Goal: Task Accomplishment & Management: Complete application form

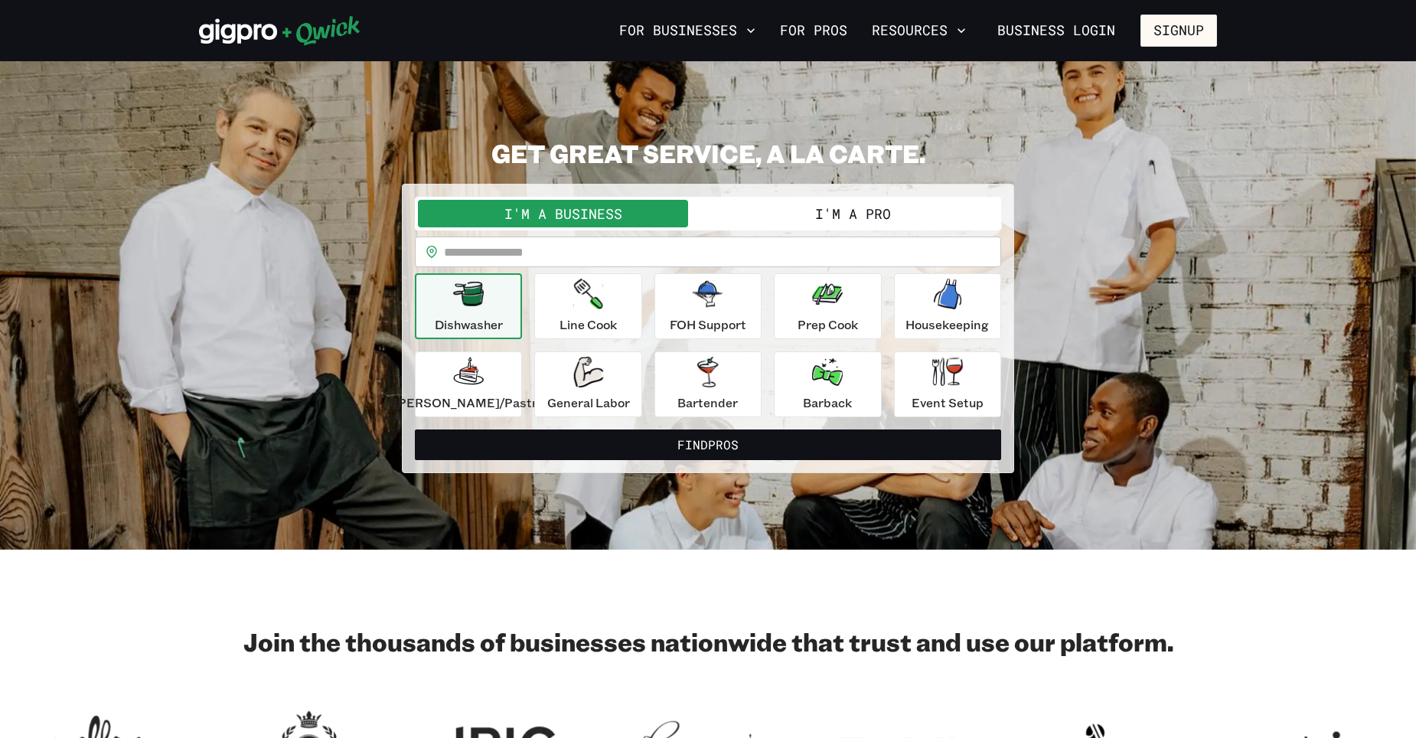
click at [867, 213] on button "I'm a Pro" at bounding box center [853, 214] width 290 height 28
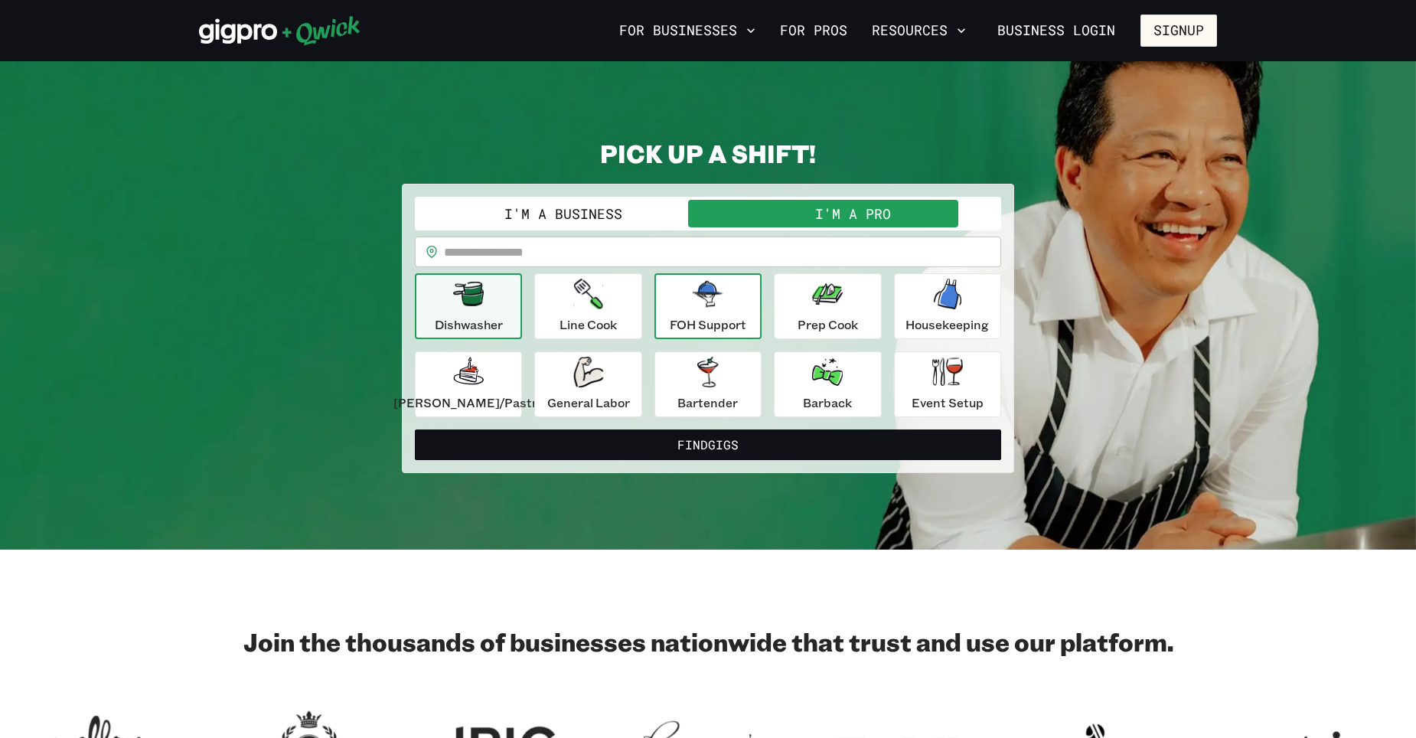
click at [723, 323] on p "FOH Support" at bounding box center [708, 324] width 77 height 18
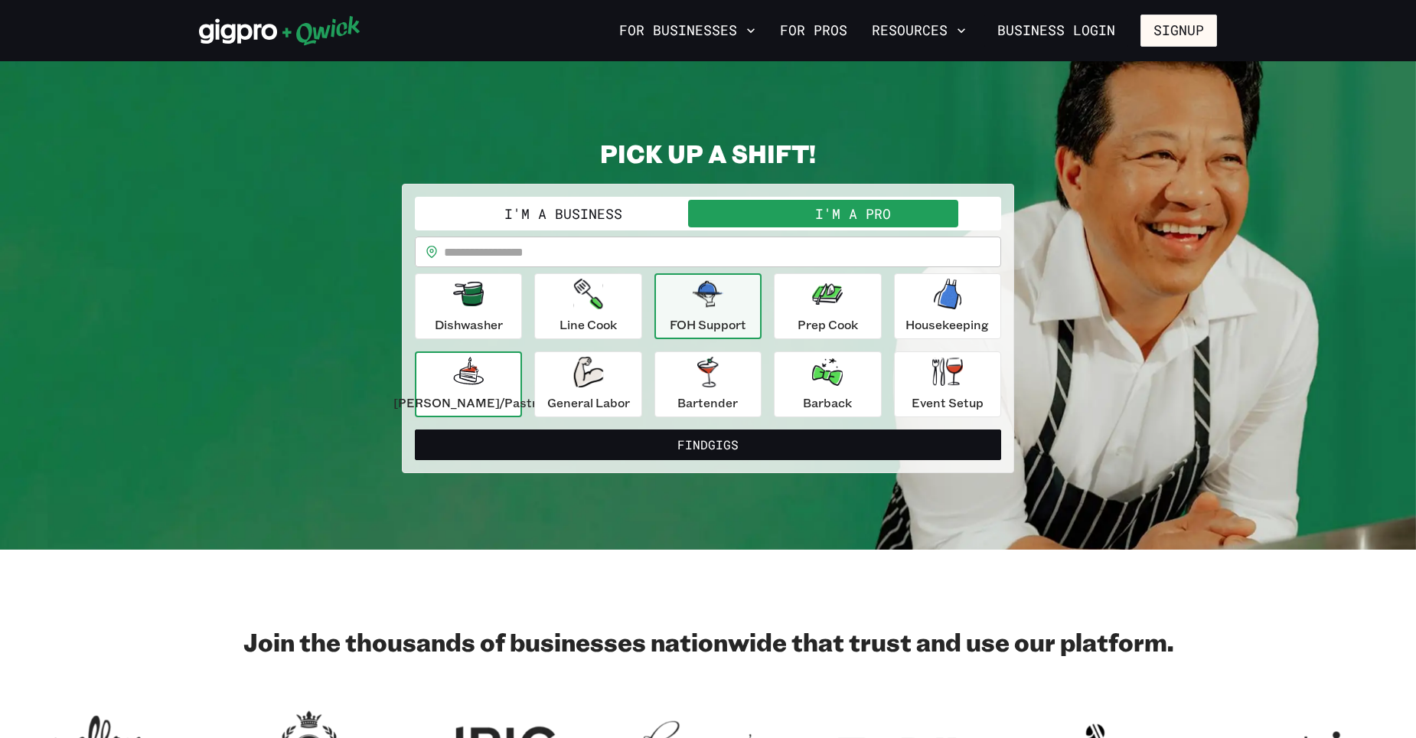
click at [490, 388] on div "[PERSON_NAME]/Pastry" at bounding box center [469, 384] width 150 height 55
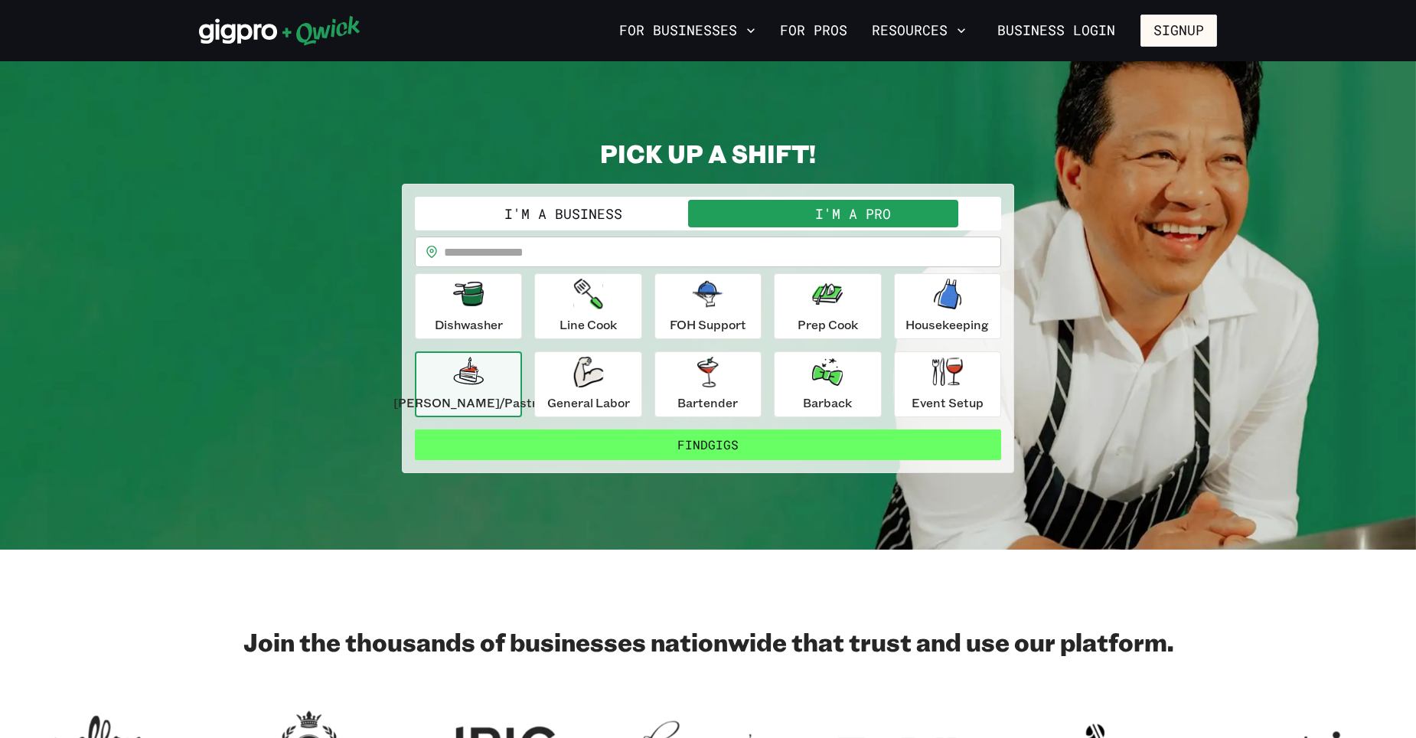
click at [568, 443] on button "Find Gigs" at bounding box center [708, 444] width 586 height 31
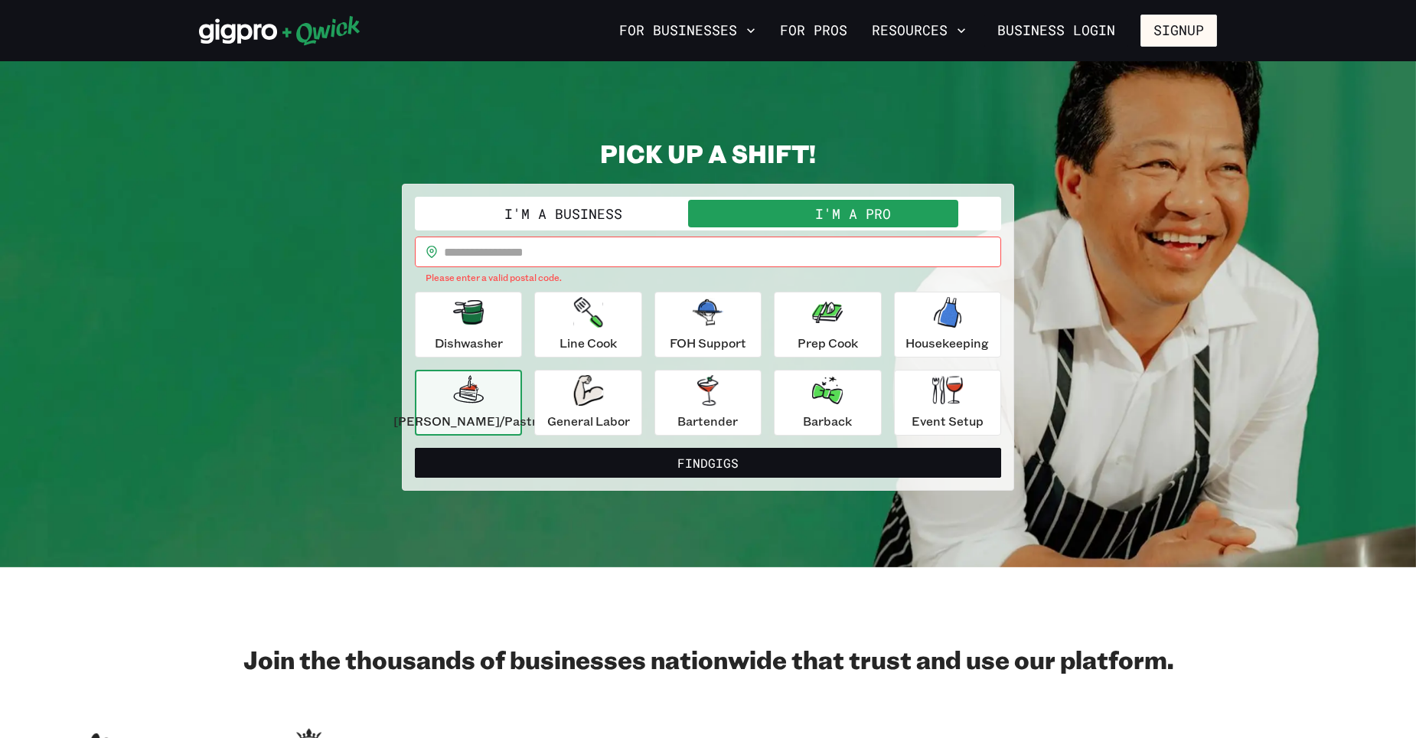
click at [567, 252] on input "text" at bounding box center [722, 252] width 557 height 31
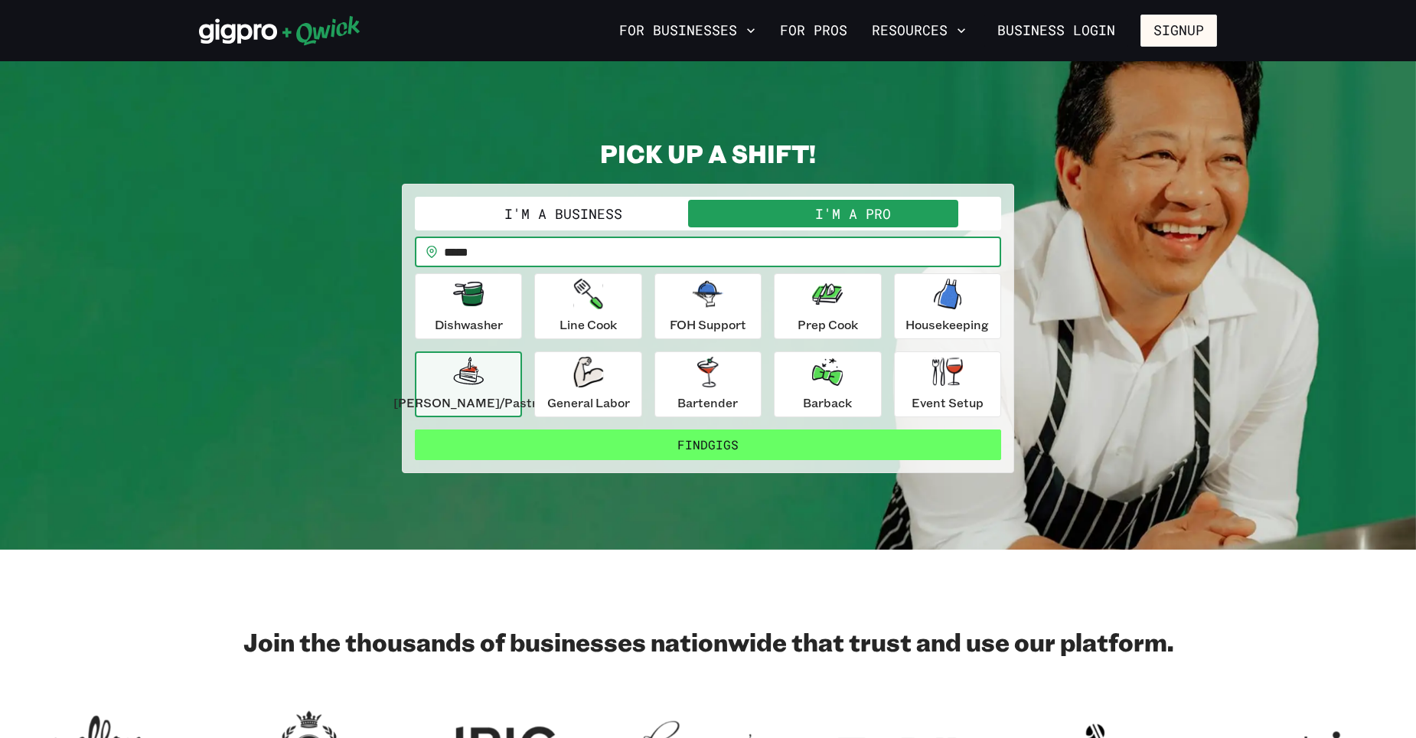
type input "*****"
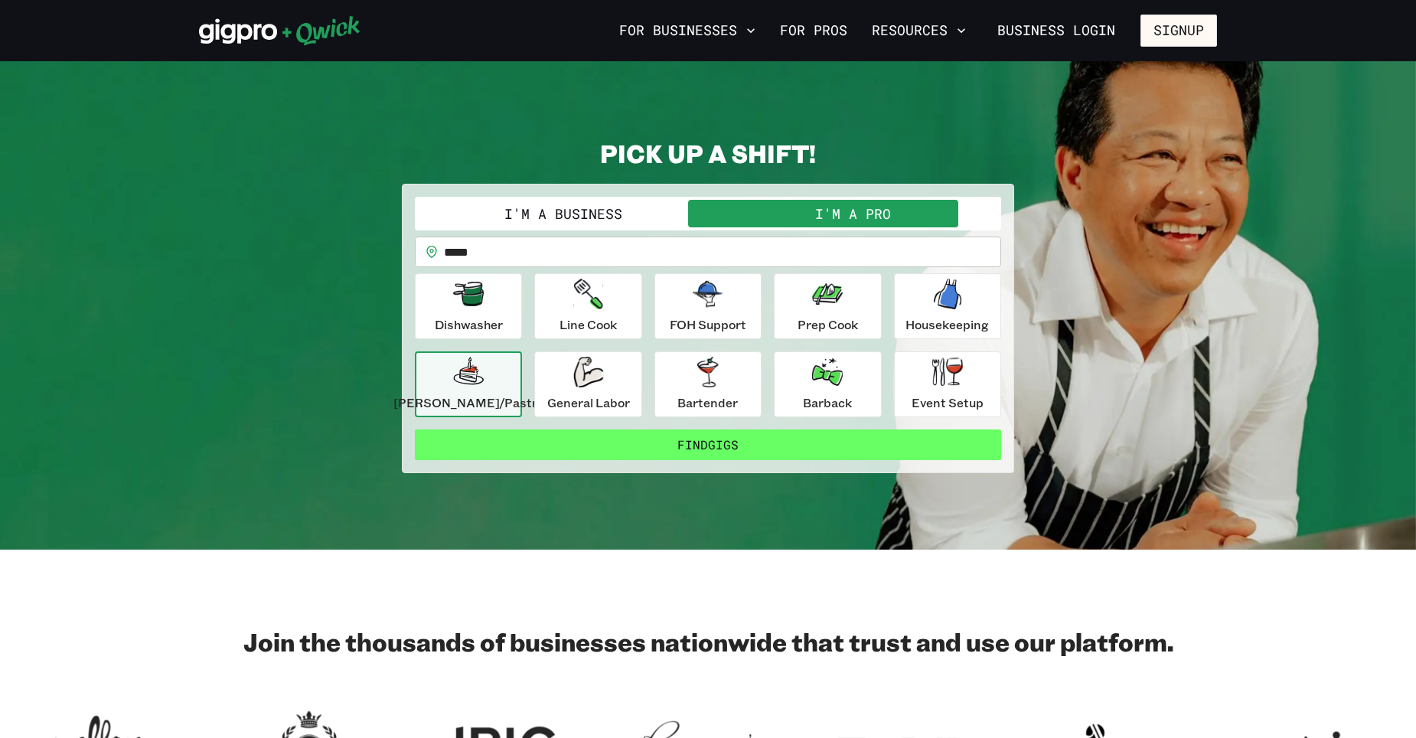
click at [718, 437] on button "Find Gigs" at bounding box center [708, 444] width 586 height 31
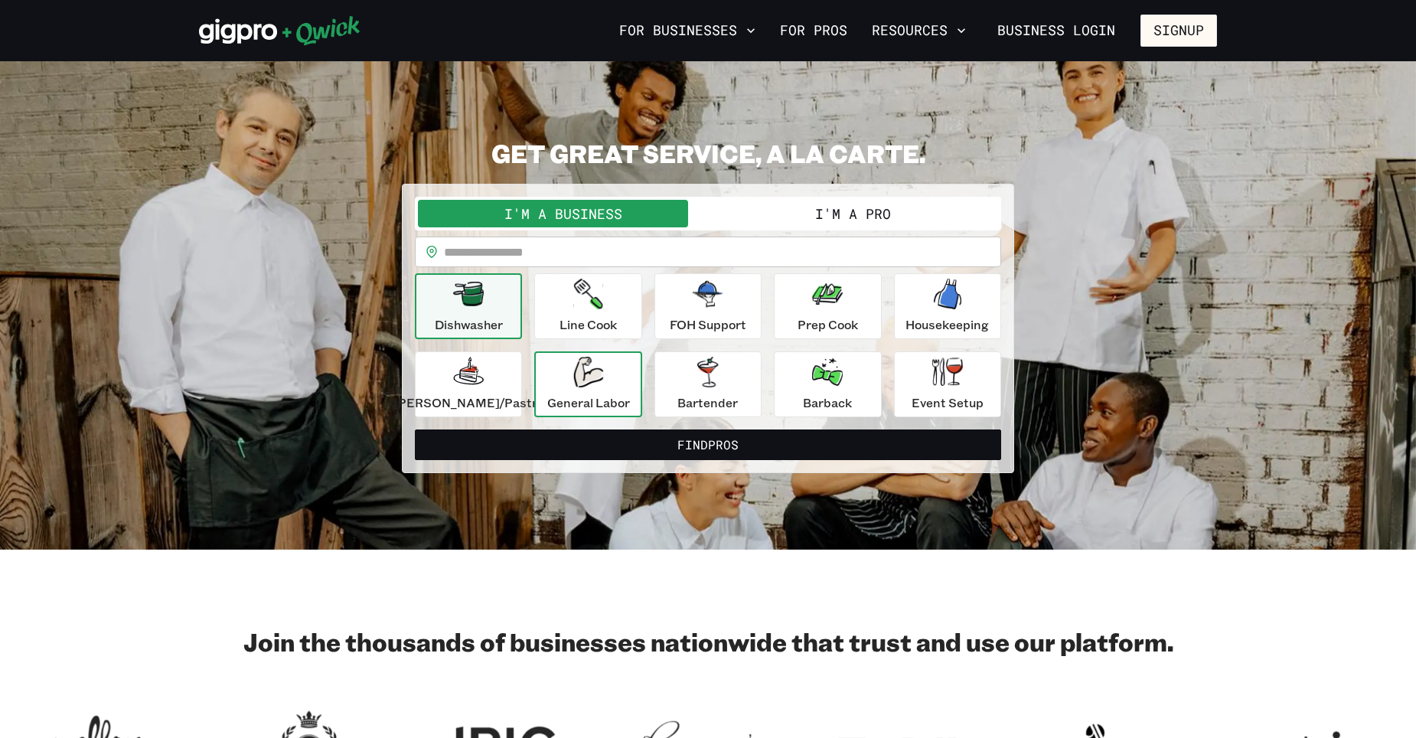
click at [607, 401] on p "General Labor" at bounding box center [588, 403] width 83 height 18
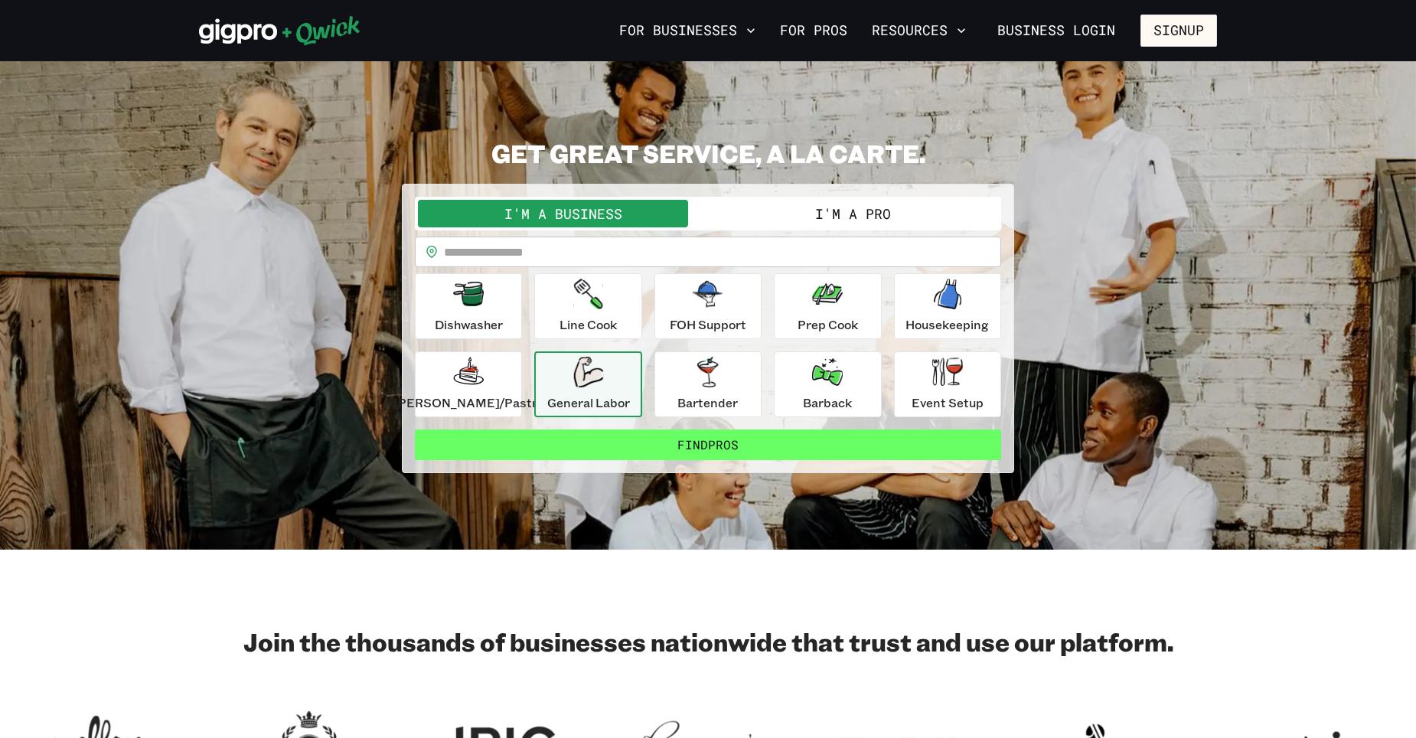
click at [676, 445] on button "Find Pros" at bounding box center [708, 444] width 586 height 31
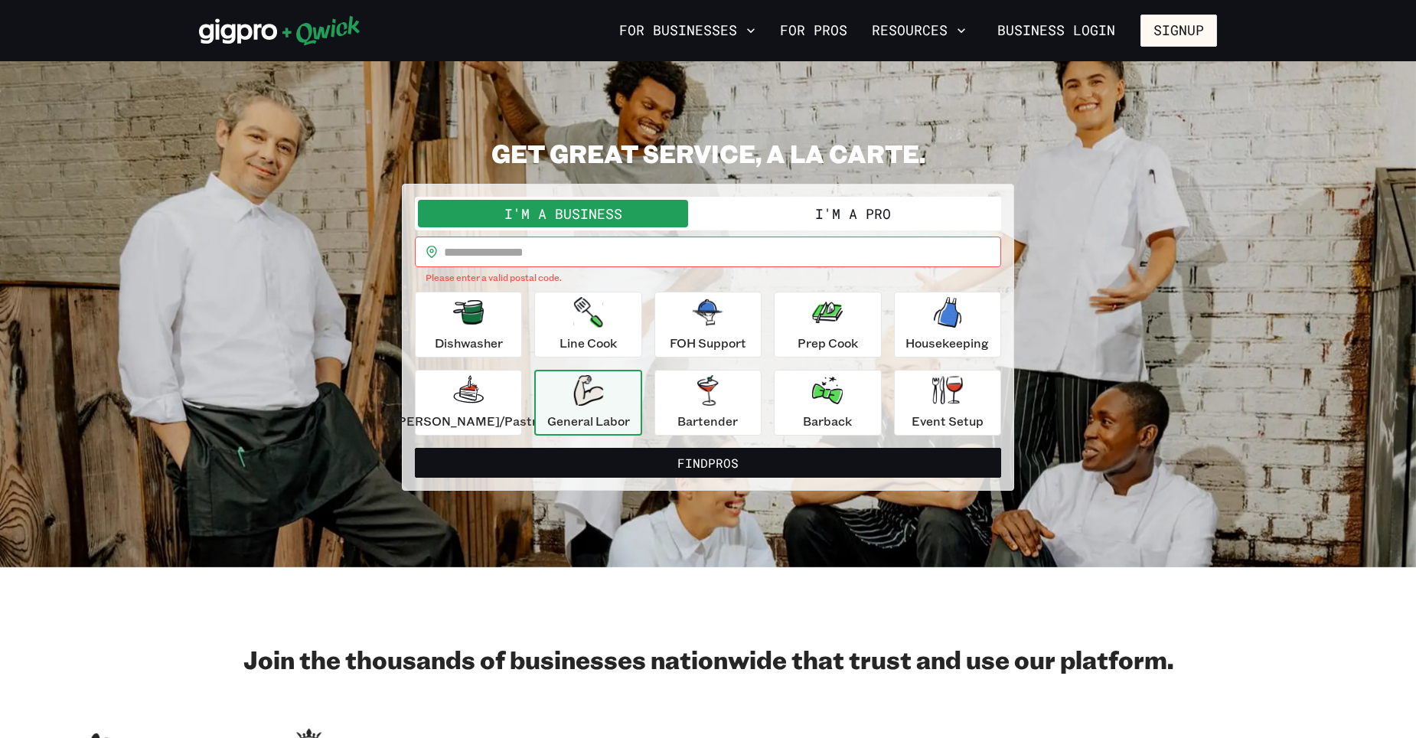
click at [617, 250] on input "text" at bounding box center [722, 252] width 557 height 31
type input "*****"
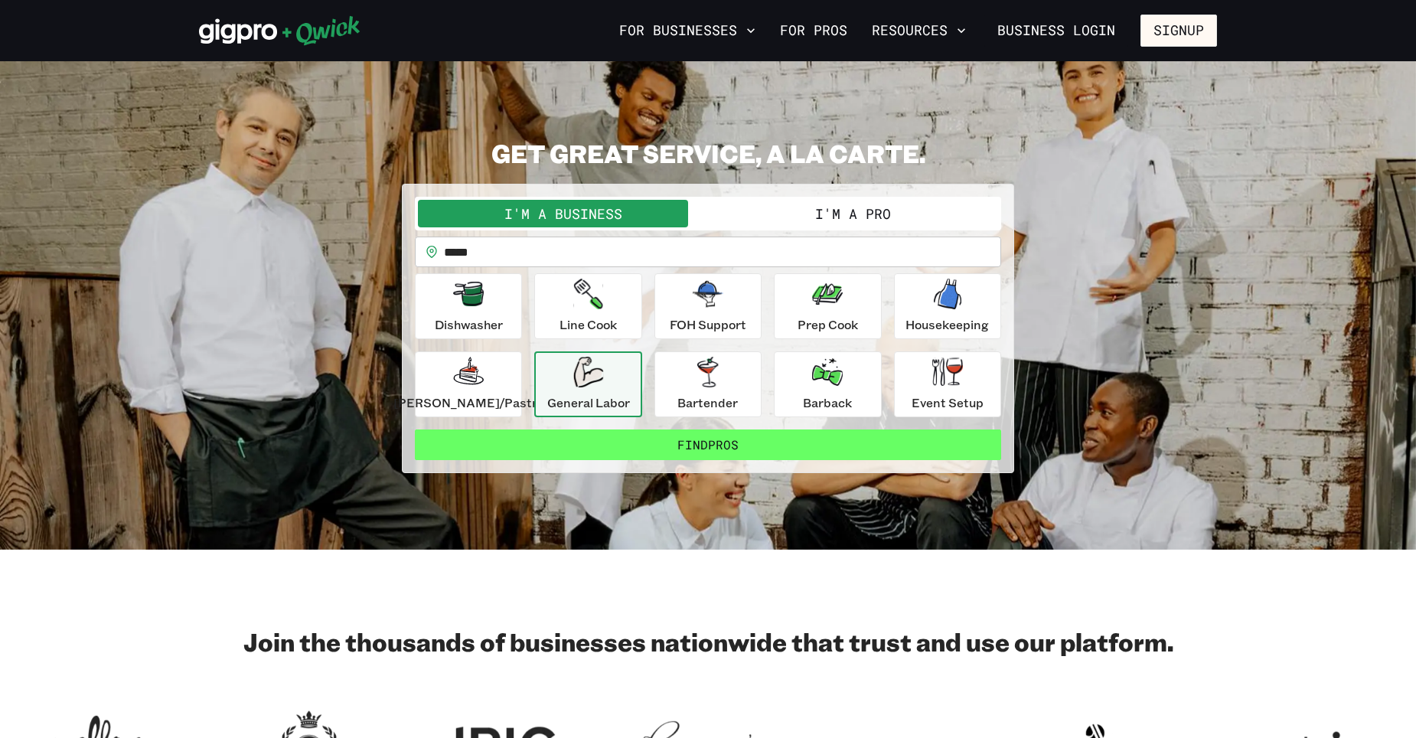
click at [638, 443] on button "Find Pros" at bounding box center [708, 444] width 586 height 31
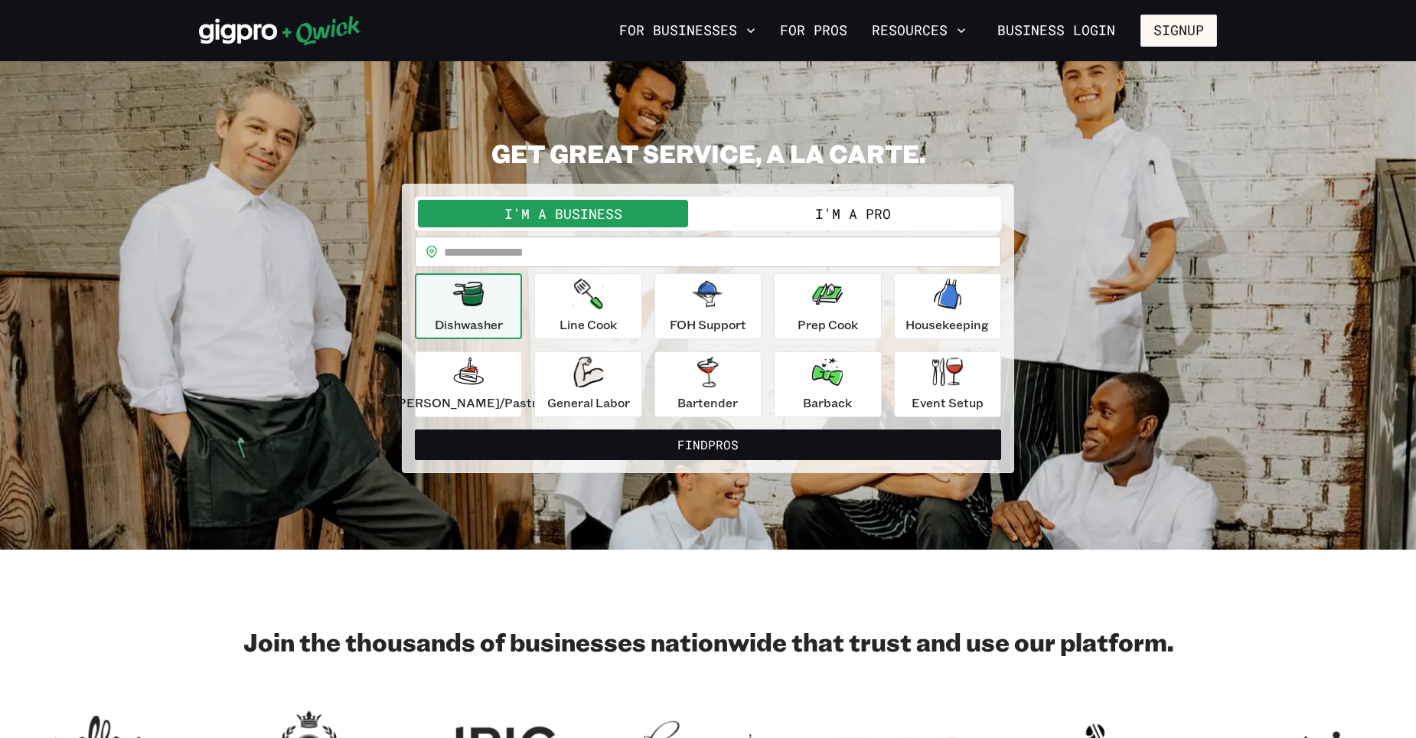
click at [824, 213] on button "I'm a Pro" at bounding box center [853, 214] width 290 height 28
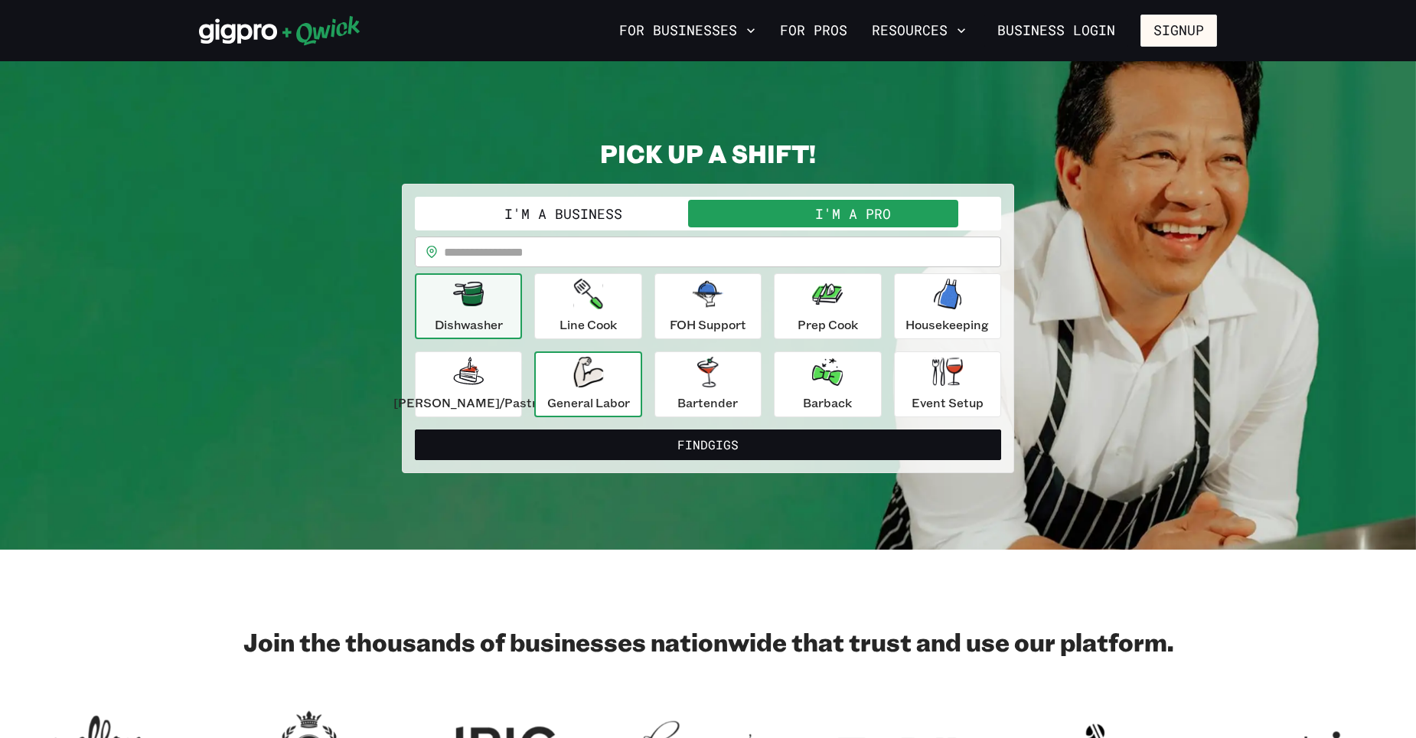
click at [594, 378] on icon "button" at bounding box center [588, 372] width 30 height 31
click at [570, 241] on input "text" at bounding box center [722, 252] width 557 height 31
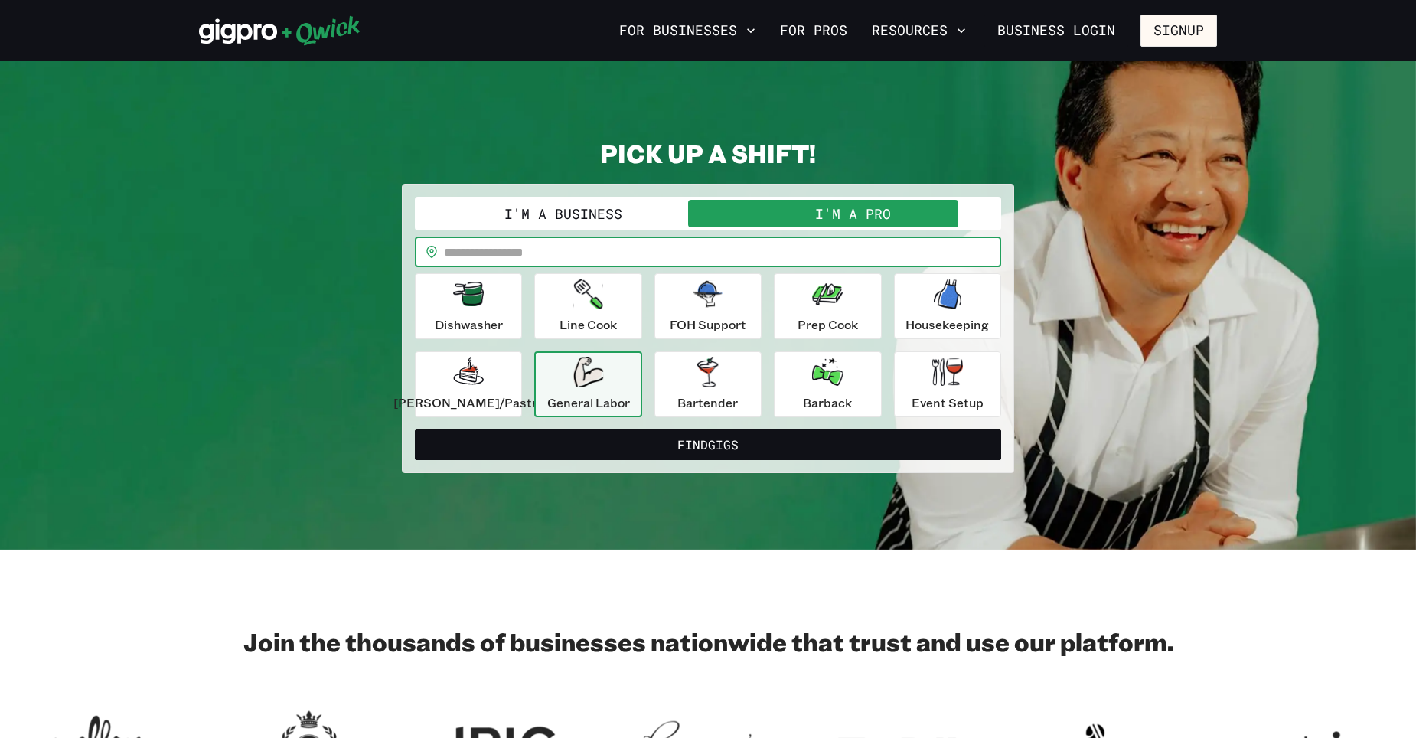
type input "*****"
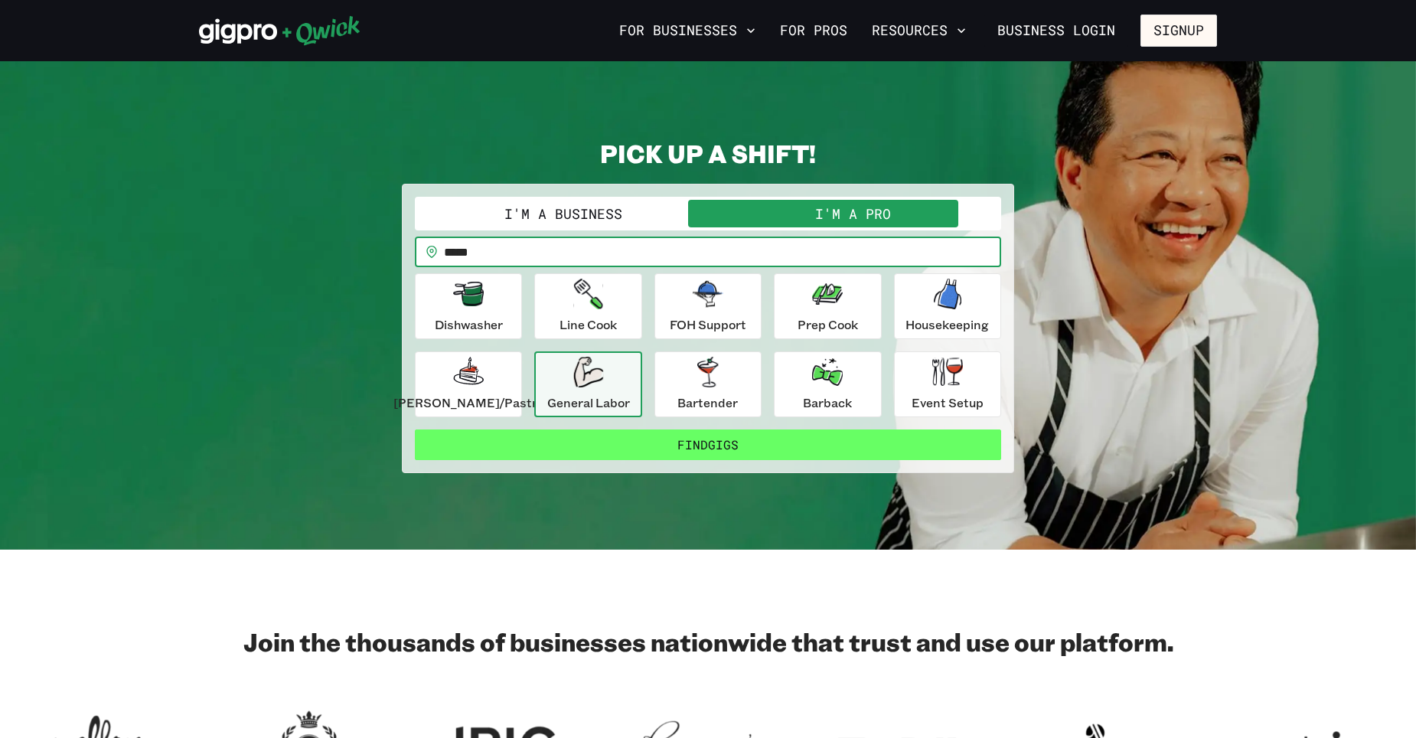
click at [695, 448] on button "Find Gigs" at bounding box center [708, 444] width 586 height 31
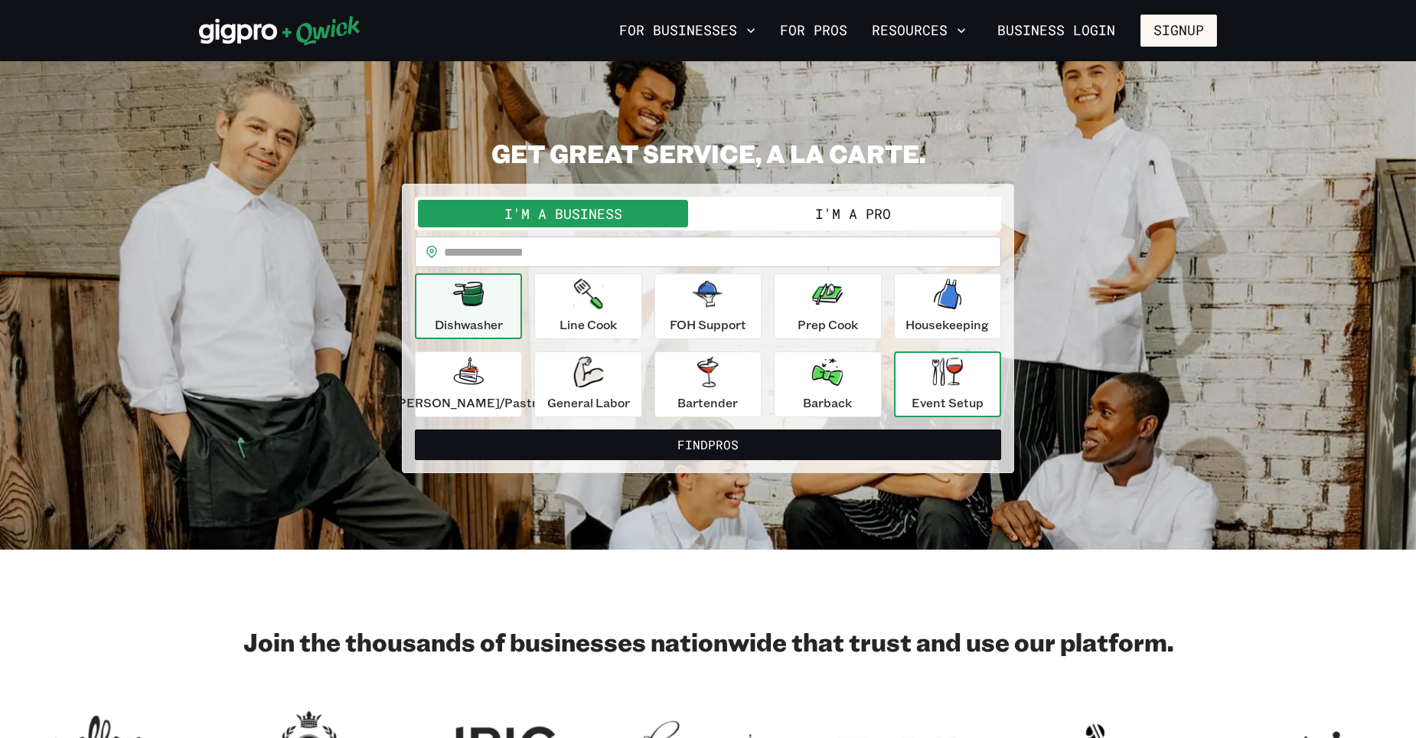
click at [915, 377] on div "Event Setup" at bounding box center [948, 384] width 72 height 55
click at [779, 216] on button "I'm a Pro" at bounding box center [853, 214] width 290 height 28
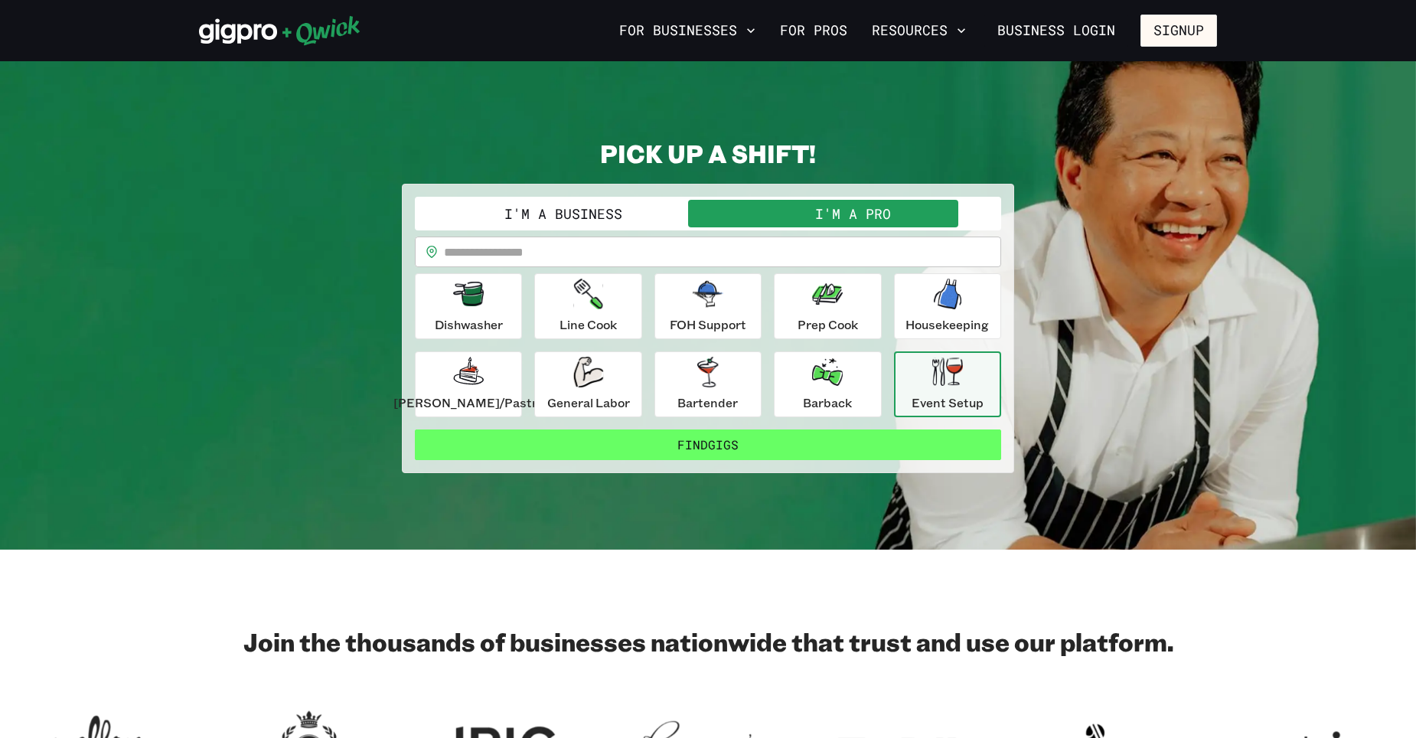
click at [689, 439] on button "Find Gigs" at bounding box center [708, 444] width 586 height 31
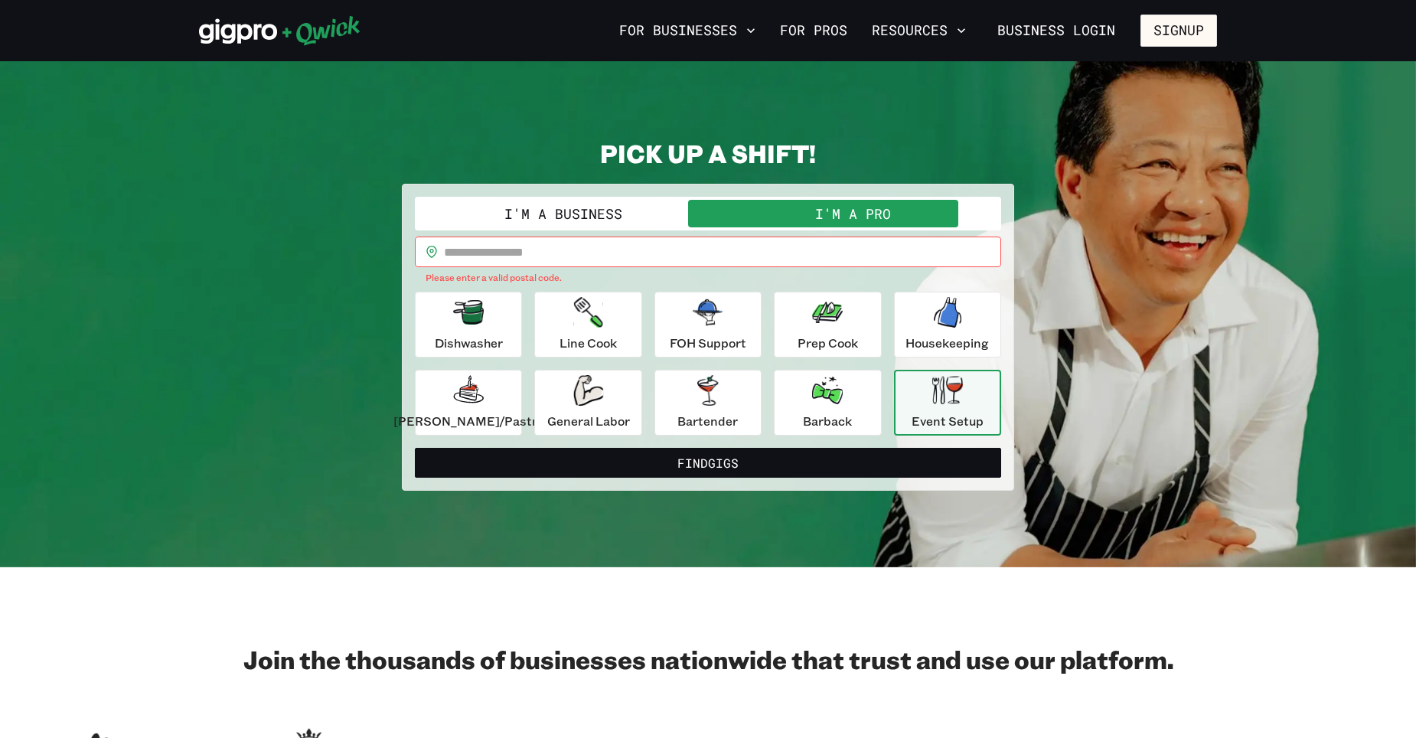
click at [550, 247] on input "text" at bounding box center [722, 252] width 557 height 31
type input "*****"
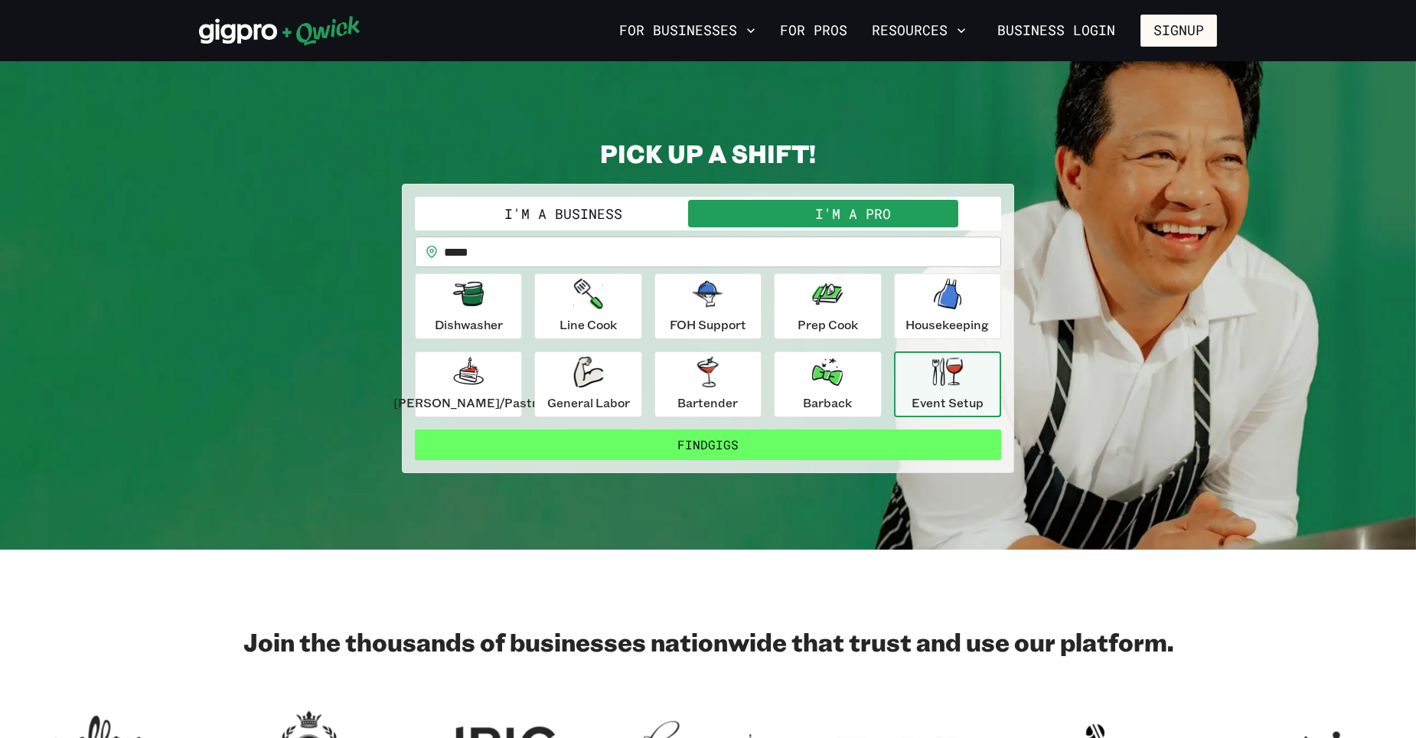
click at [650, 439] on button "Find Gigs" at bounding box center [708, 444] width 586 height 31
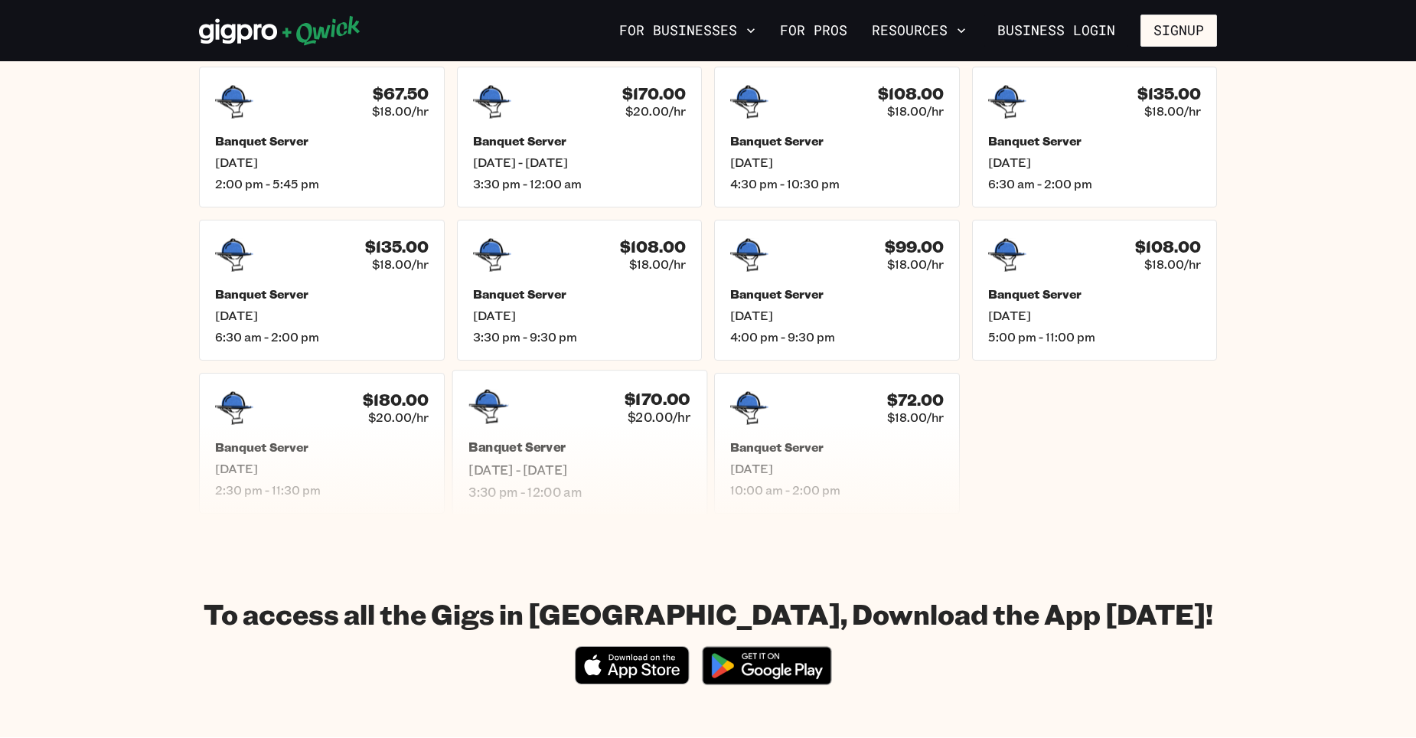
scroll to position [459, 0]
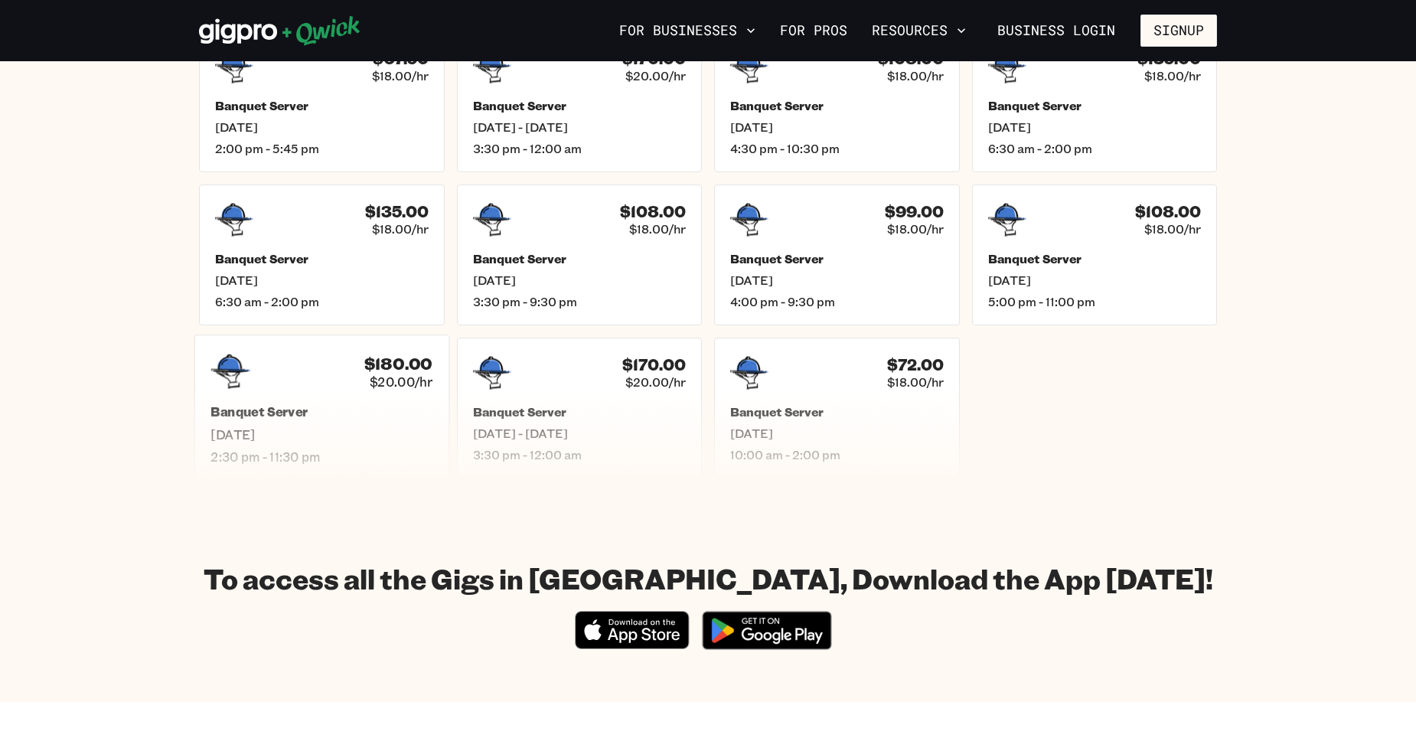
click at [371, 419] on h5 "Banquet Server" at bounding box center [322, 412] width 222 height 16
